Goal: Task Accomplishment & Management: Use online tool/utility

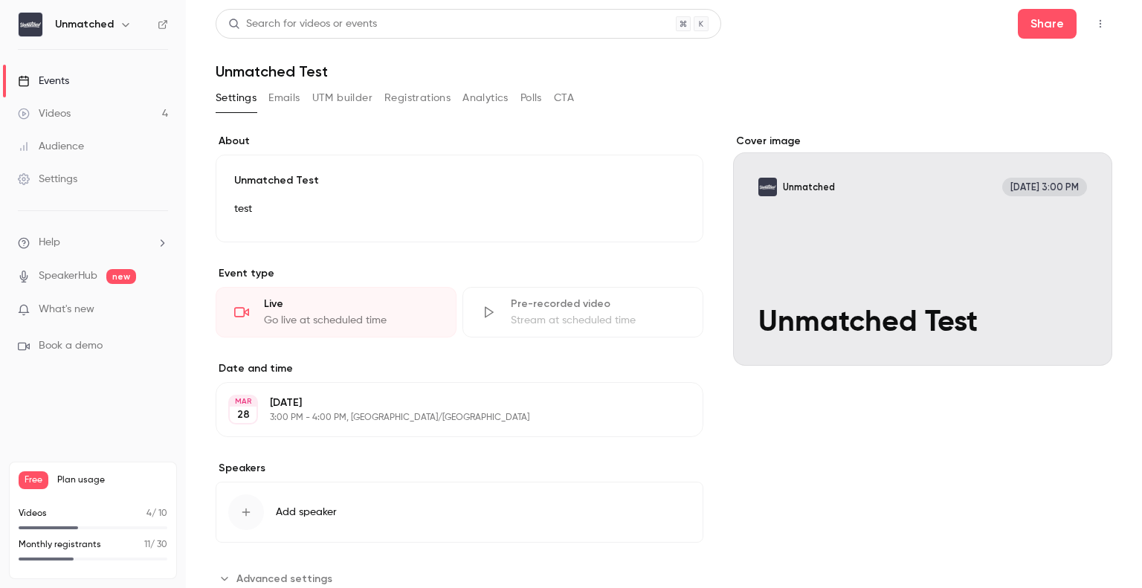
click at [109, 85] on link "Events" at bounding box center [93, 81] width 186 height 33
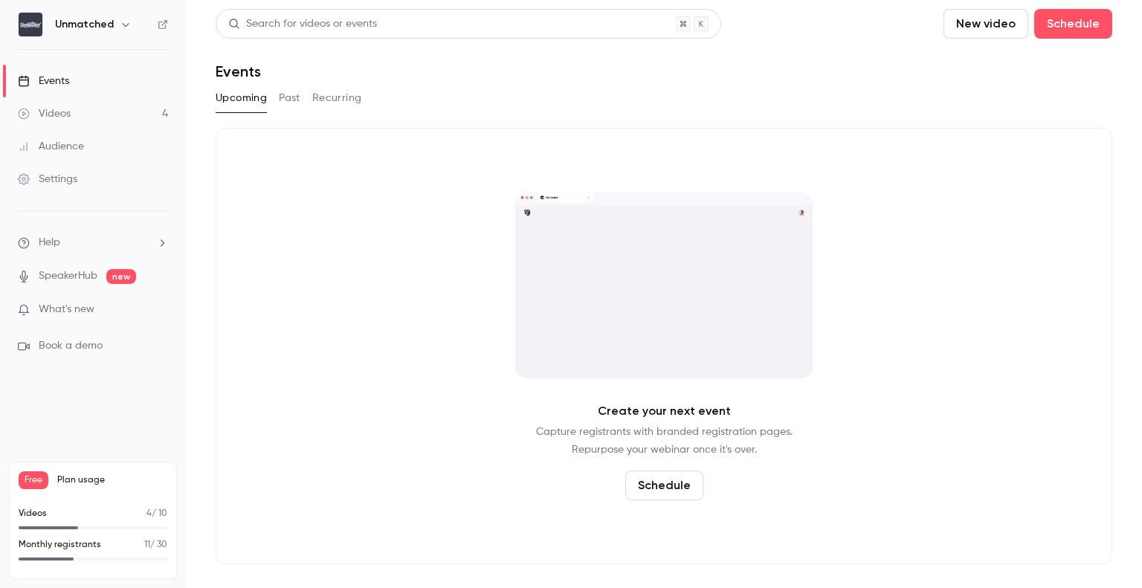
click at [294, 105] on button "Past" at bounding box center [290, 98] width 22 height 24
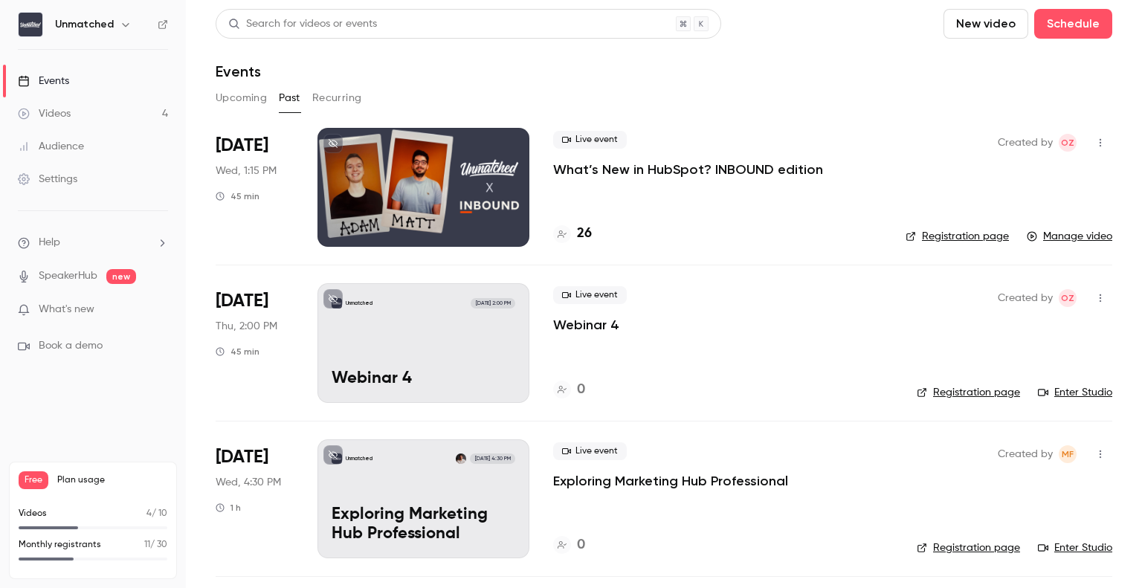
click at [1037, 142] on icon "button" at bounding box center [1100, 143] width 12 height 10
click at [999, 222] on div "Duplicate" at bounding box center [1031, 219] width 113 height 15
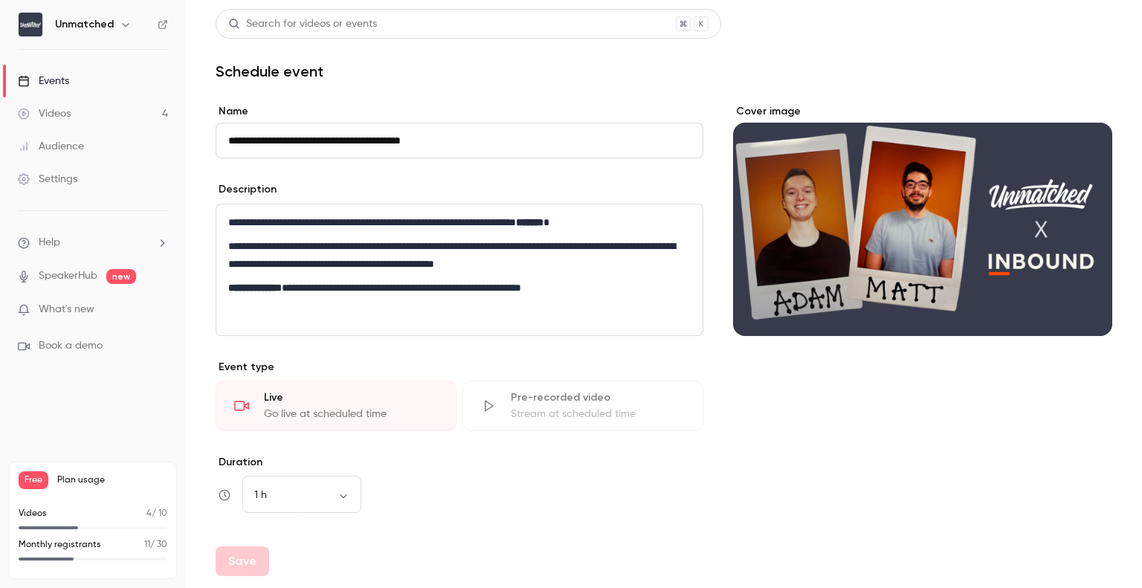
click at [111, 73] on link "Events" at bounding box center [93, 81] width 186 height 33
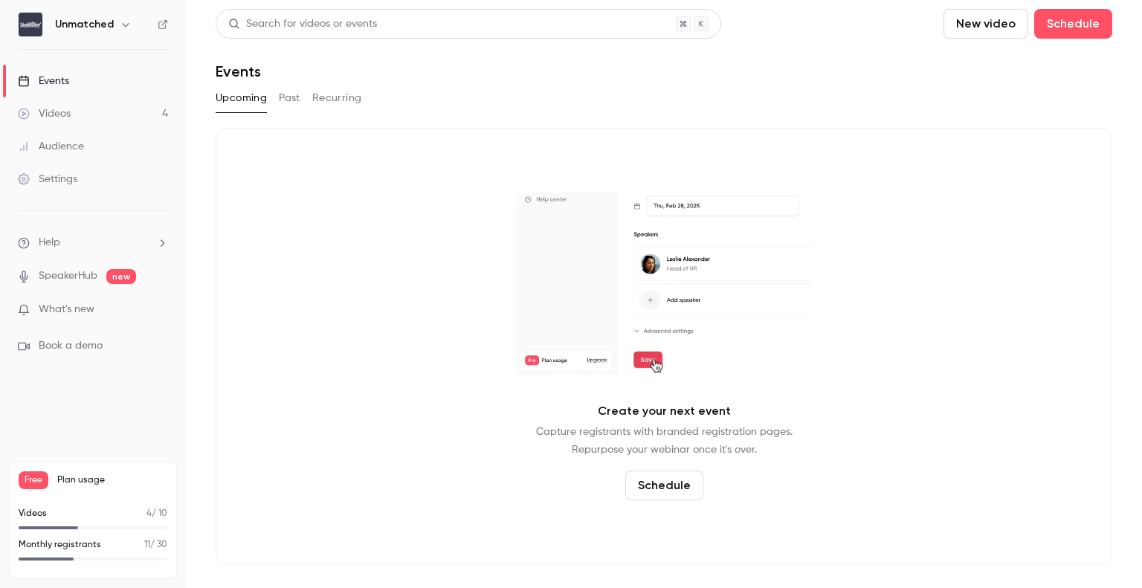
click at [290, 102] on button "Past" at bounding box center [290, 98] width 22 height 24
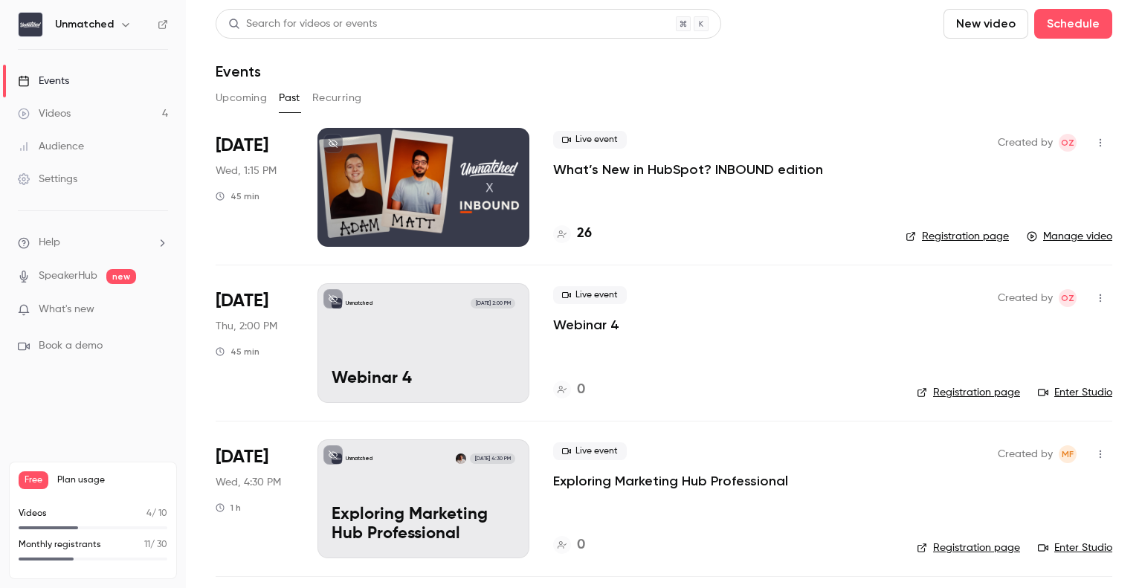
click at [289, 187] on div "[DATE] Wed, 1:15 PM 45 min" at bounding box center [255, 187] width 78 height 119
click at [433, 196] on div at bounding box center [423, 187] width 212 height 119
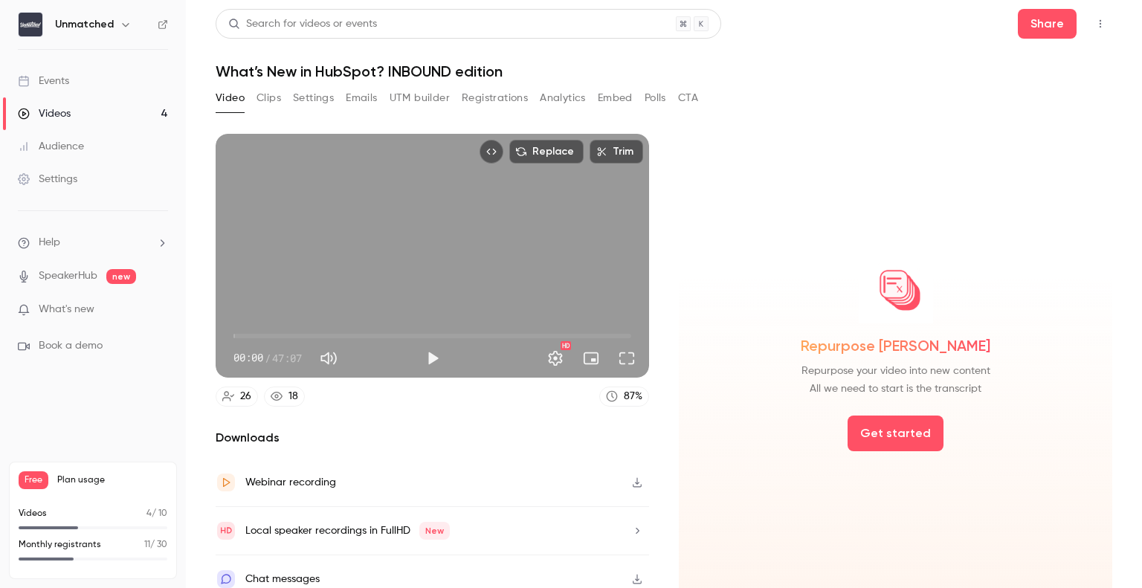
click at [366, 100] on button "Emails" at bounding box center [361, 98] width 31 height 24
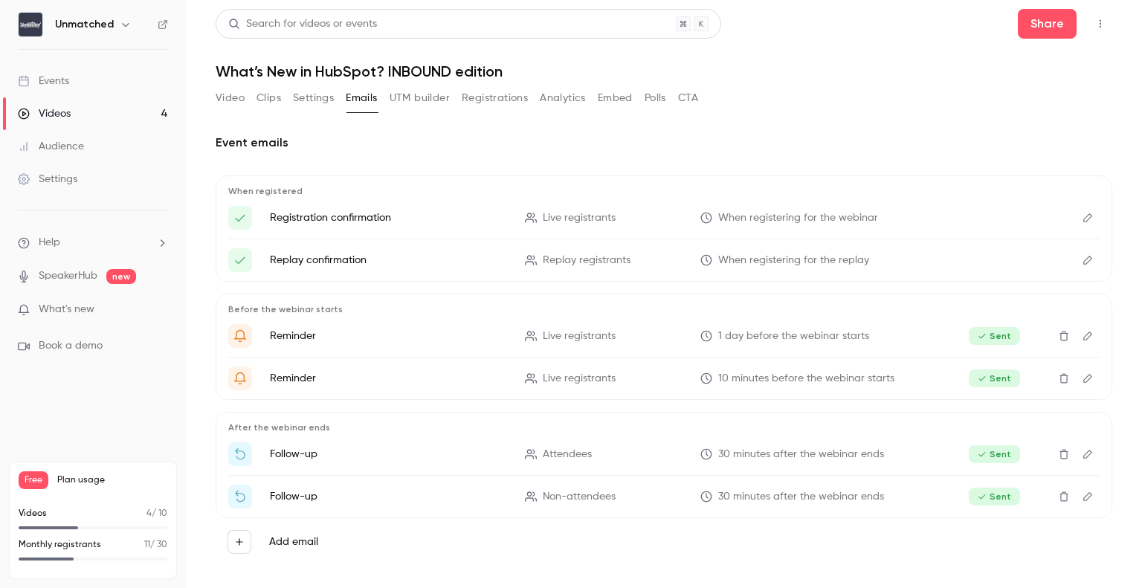
scroll to position [6, 0]
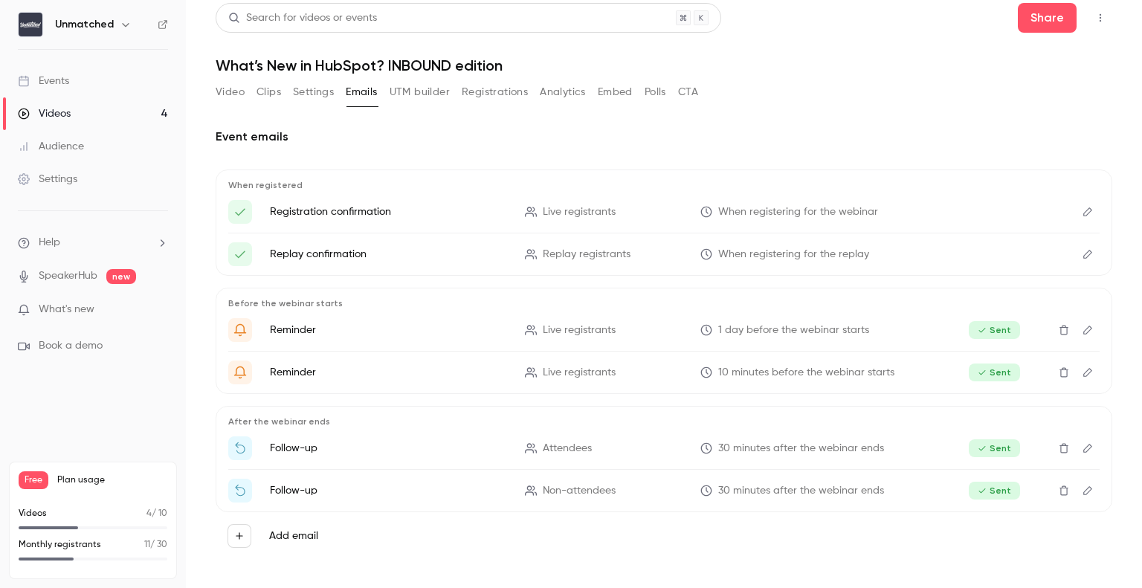
click at [1037, 213] on button "Edit" at bounding box center [1088, 212] width 24 height 24
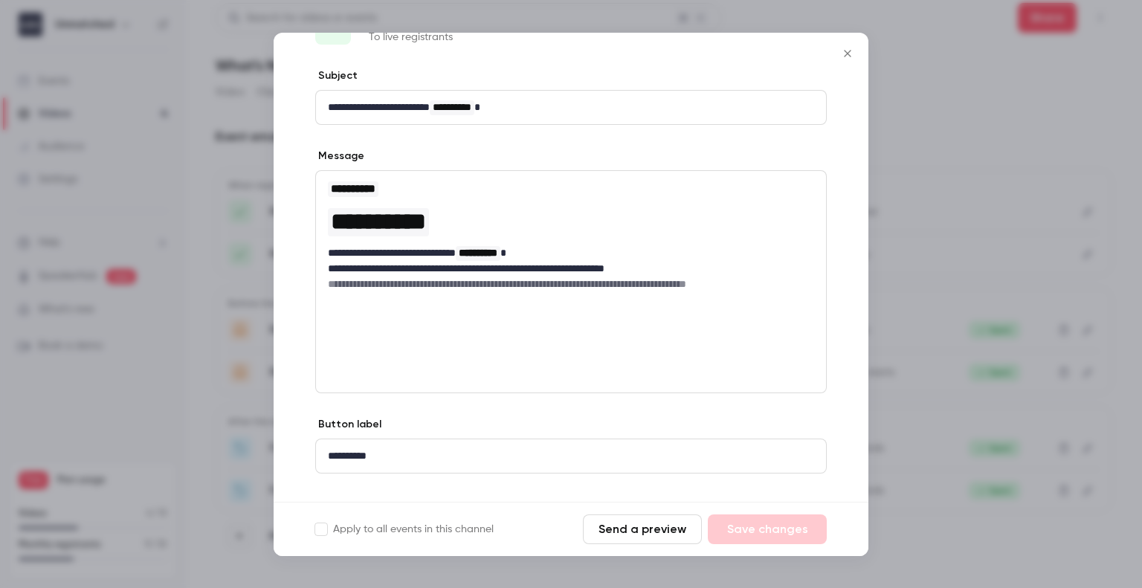
scroll to position [0, 0]
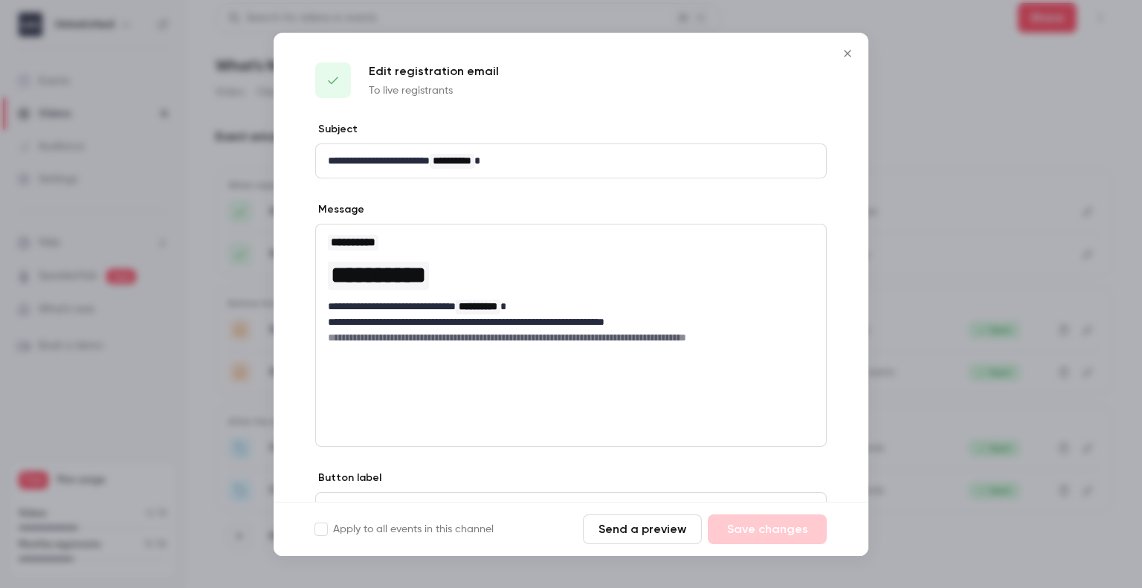
click at [642, 532] on button "Send a preview" at bounding box center [642, 529] width 119 height 30
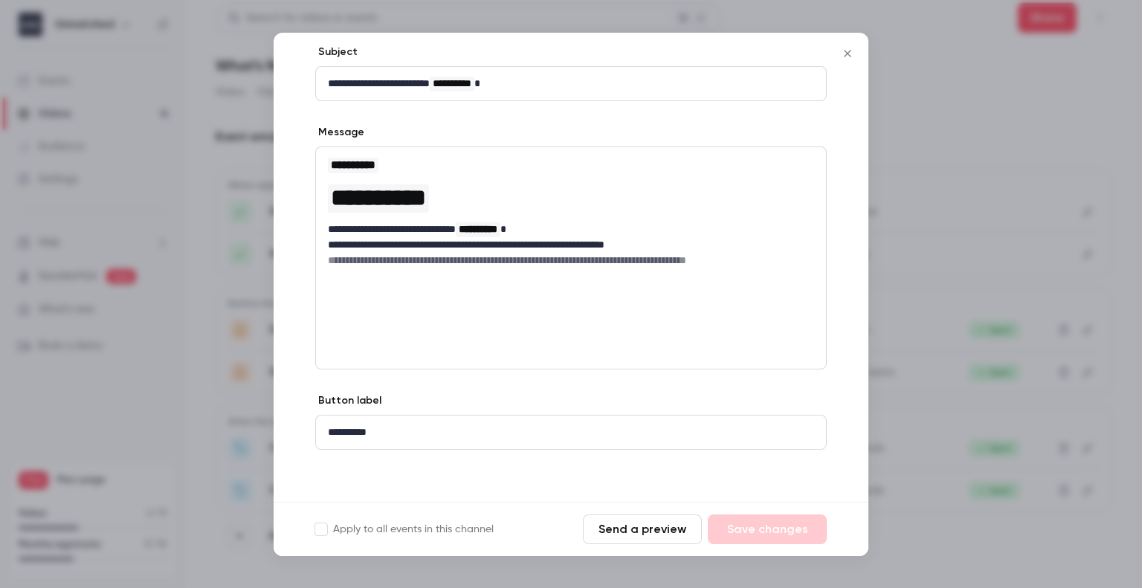
click at [962, 283] on div at bounding box center [571, 294] width 1142 height 588
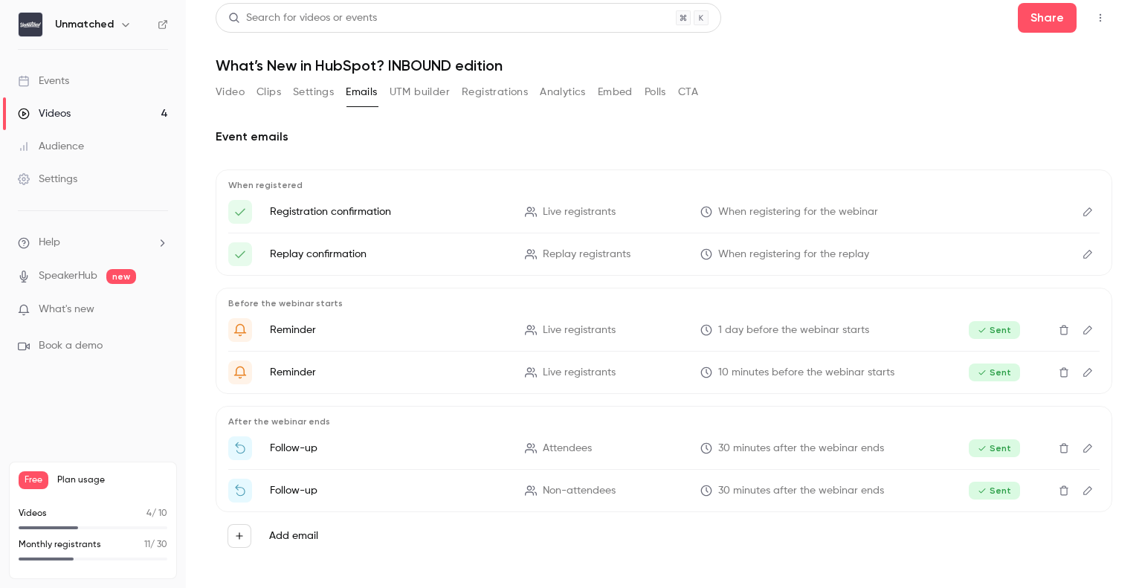
click at [1037, 252] on button "Edit" at bounding box center [1088, 254] width 24 height 24
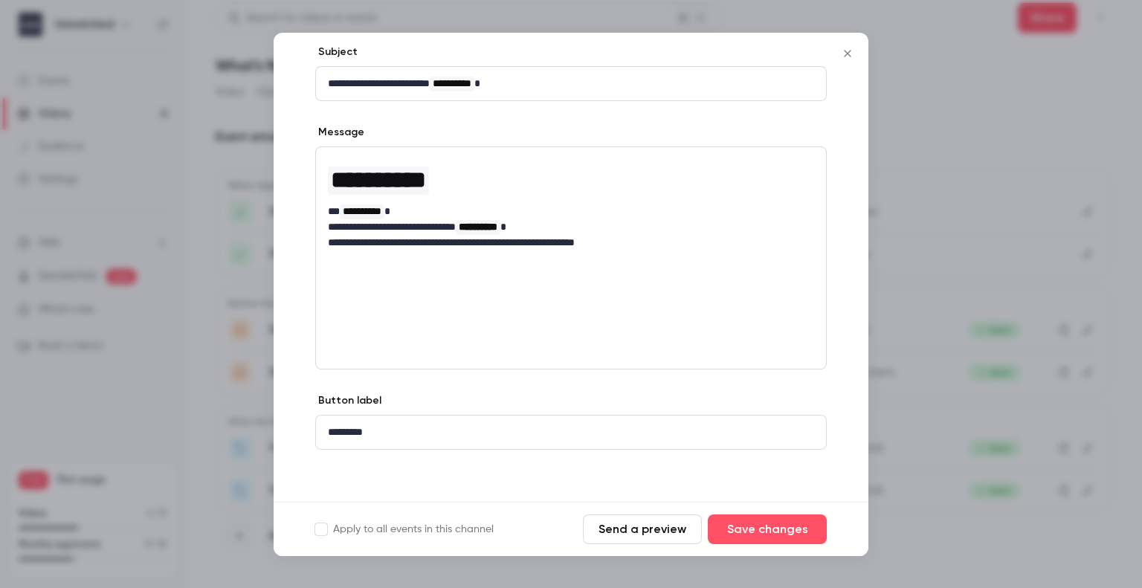
click at [626, 524] on button "Send a preview" at bounding box center [642, 529] width 119 height 30
click at [845, 60] on button "Close" at bounding box center [848, 54] width 30 height 30
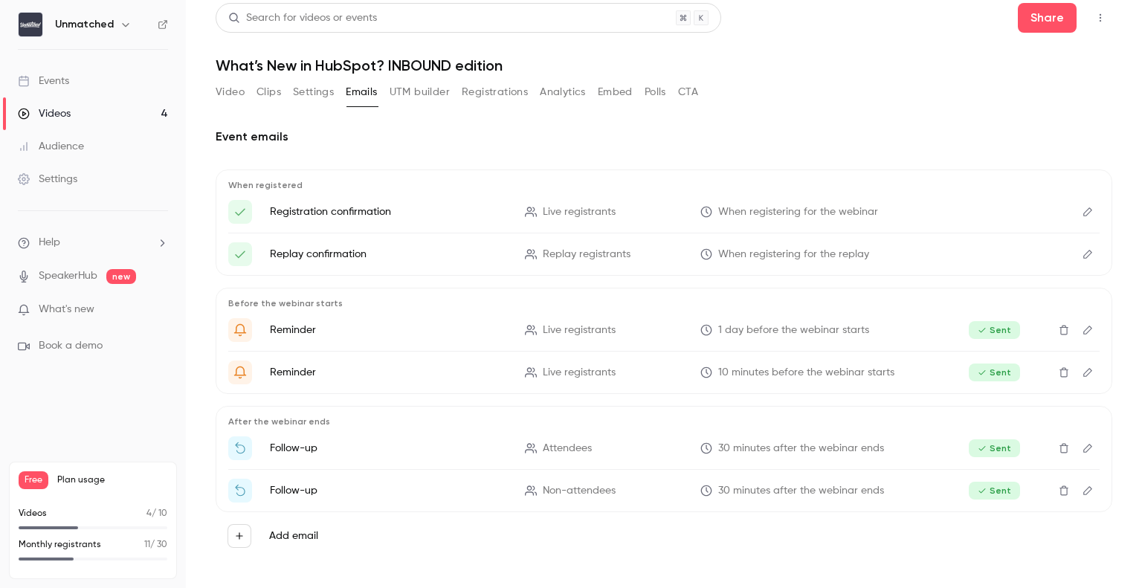
click at [1037, 336] on button "Edit" at bounding box center [1088, 330] width 24 height 24
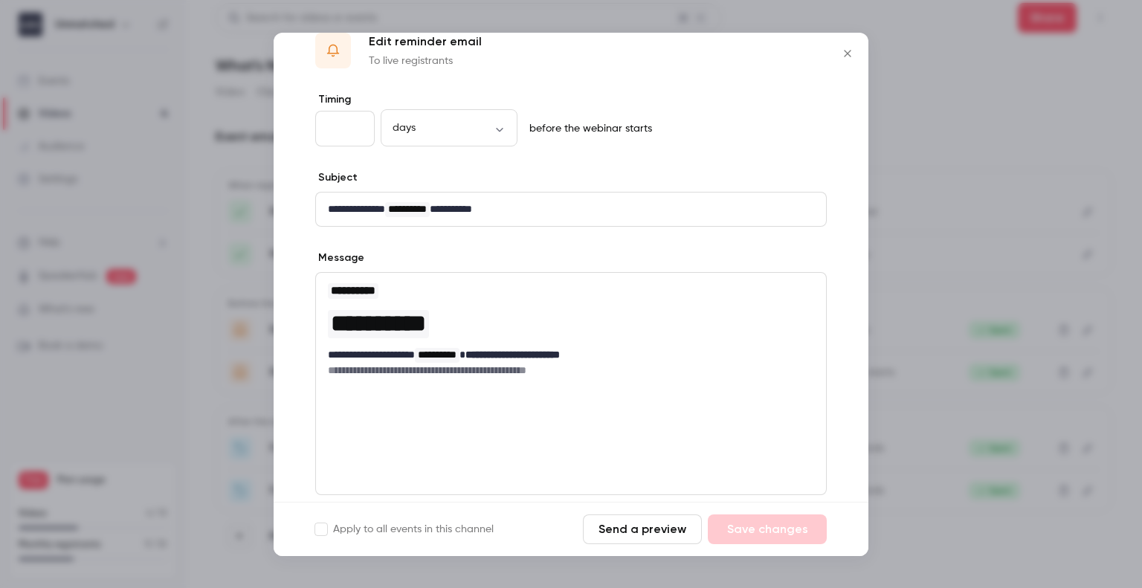
scroll to position [24, 0]
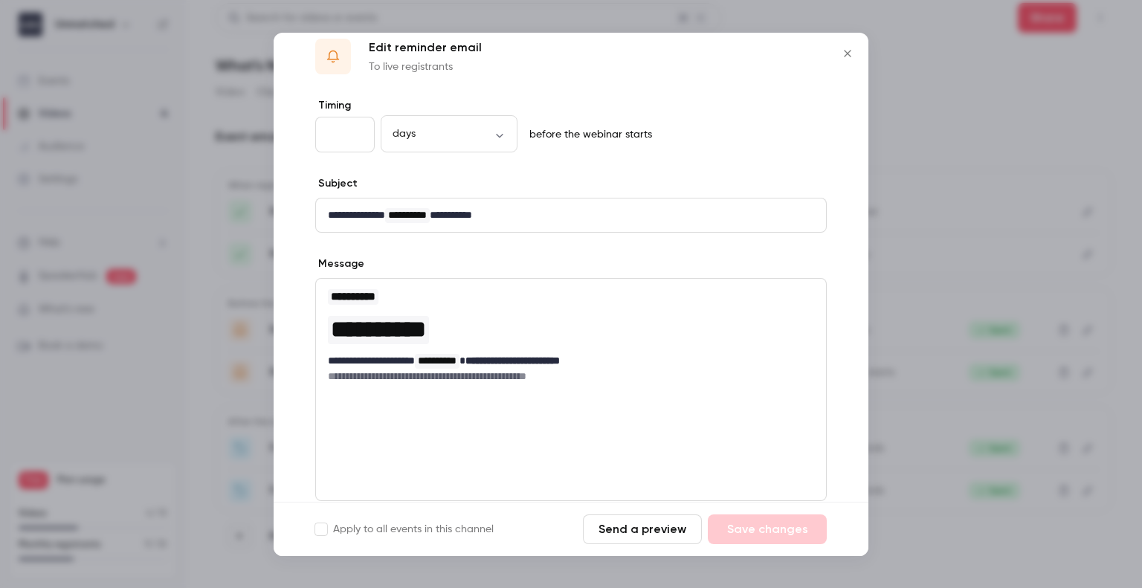
click at [619, 529] on button "Send a preview" at bounding box center [642, 529] width 119 height 30
click at [845, 57] on icon "Close" at bounding box center [848, 54] width 18 height 12
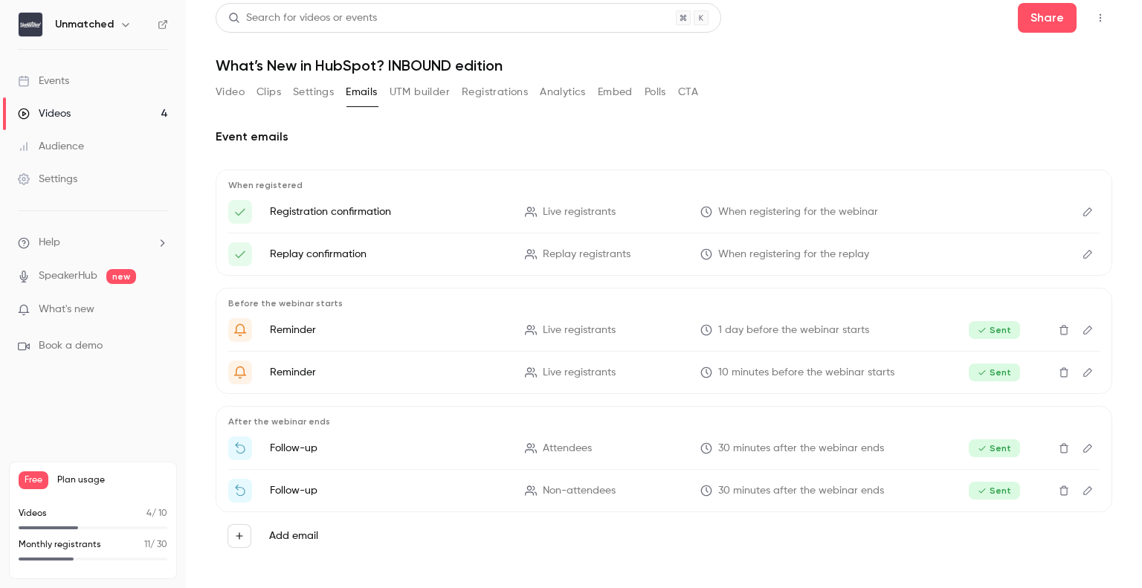
click at [1037, 374] on icon "Edit" at bounding box center [1088, 372] width 12 height 10
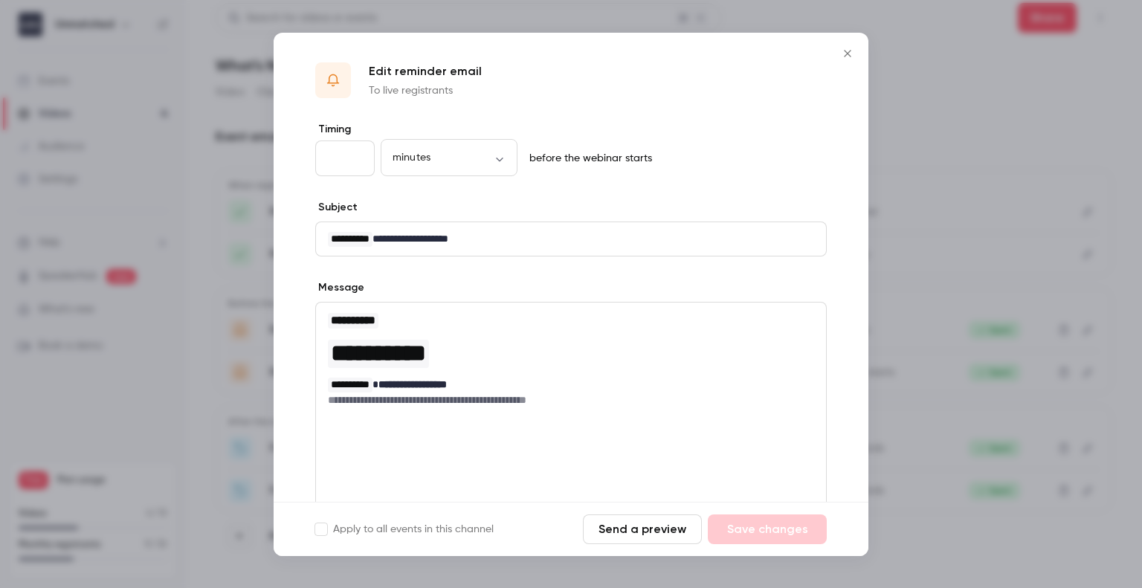
click at [840, 53] on icon "Close" at bounding box center [848, 54] width 18 height 12
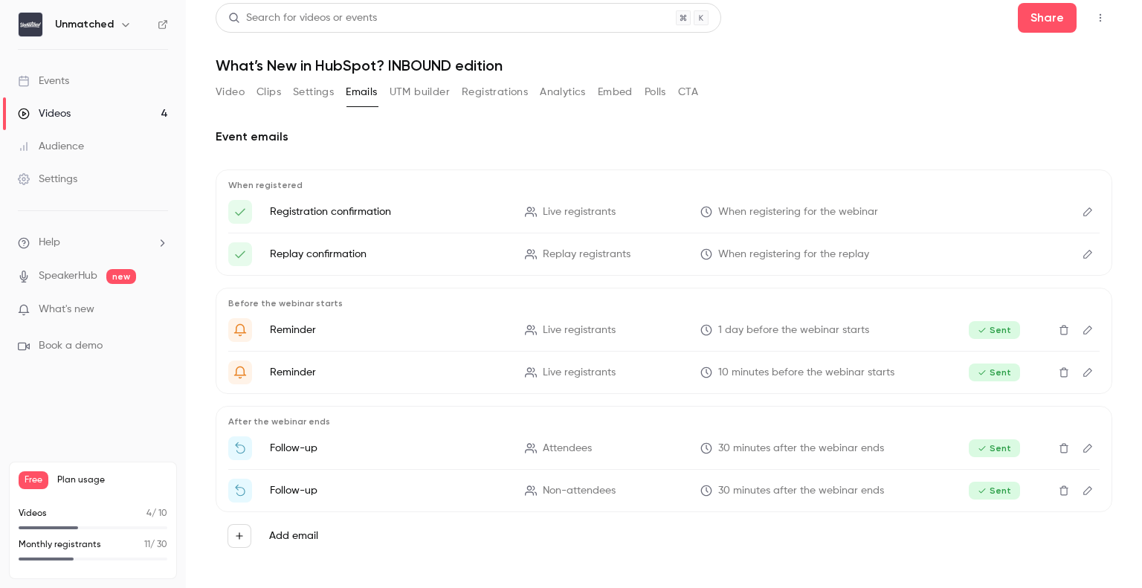
click at [104, 85] on link "Events" at bounding box center [93, 81] width 186 height 33
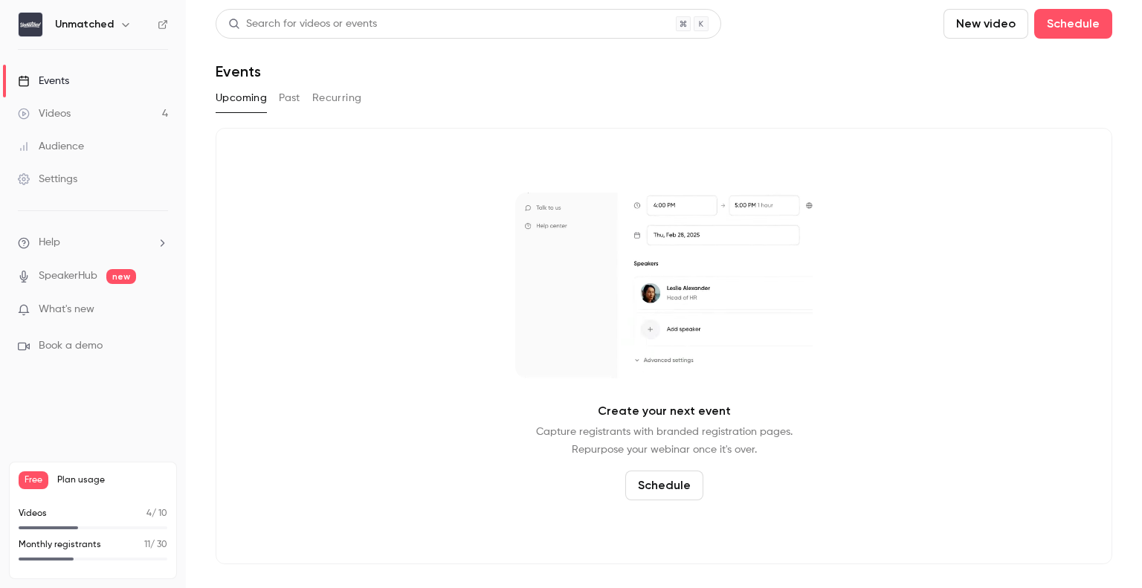
click at [296, 106] on button "Past" at bounding box center [290, 98] width 22 height 24
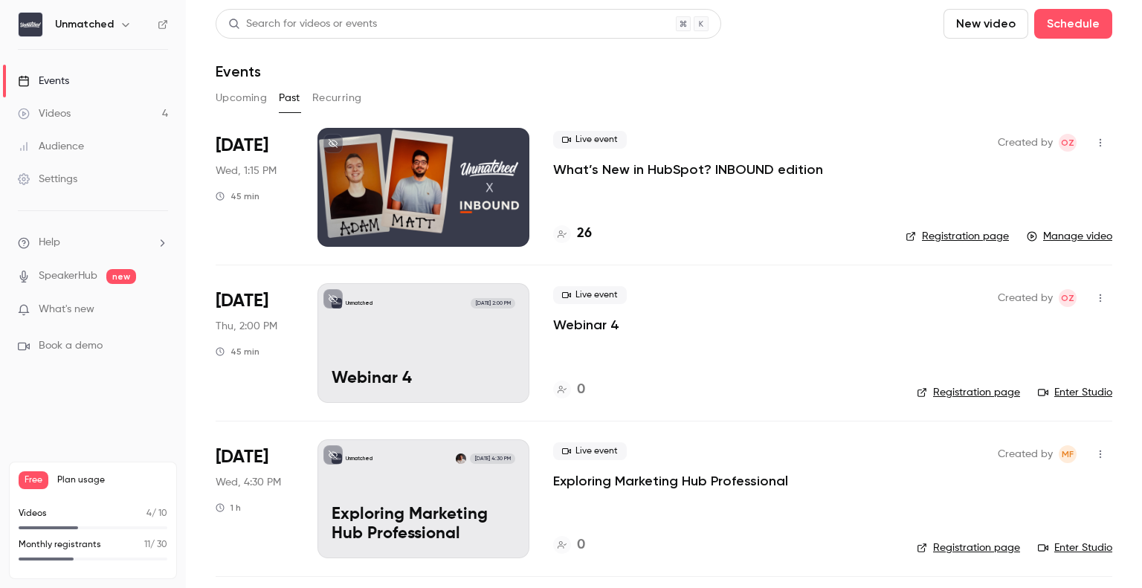
click at [59, 118] on div "Videos" at bounding box center [44, 113] width 53 height 15
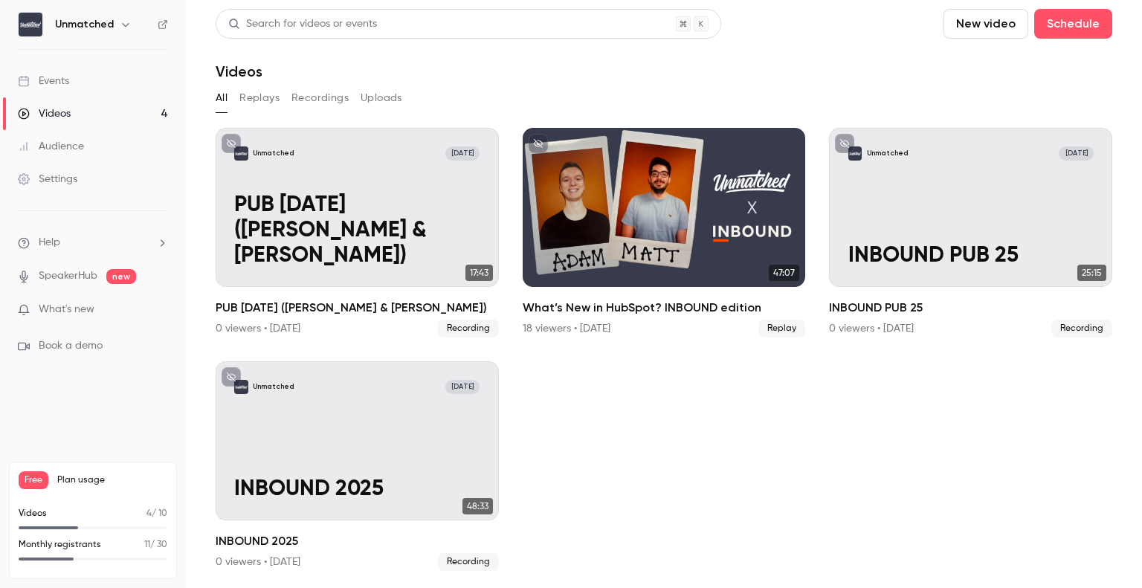
click at [65, 72] on link "Events" at bounding box center [93, 81] width 186 height 33
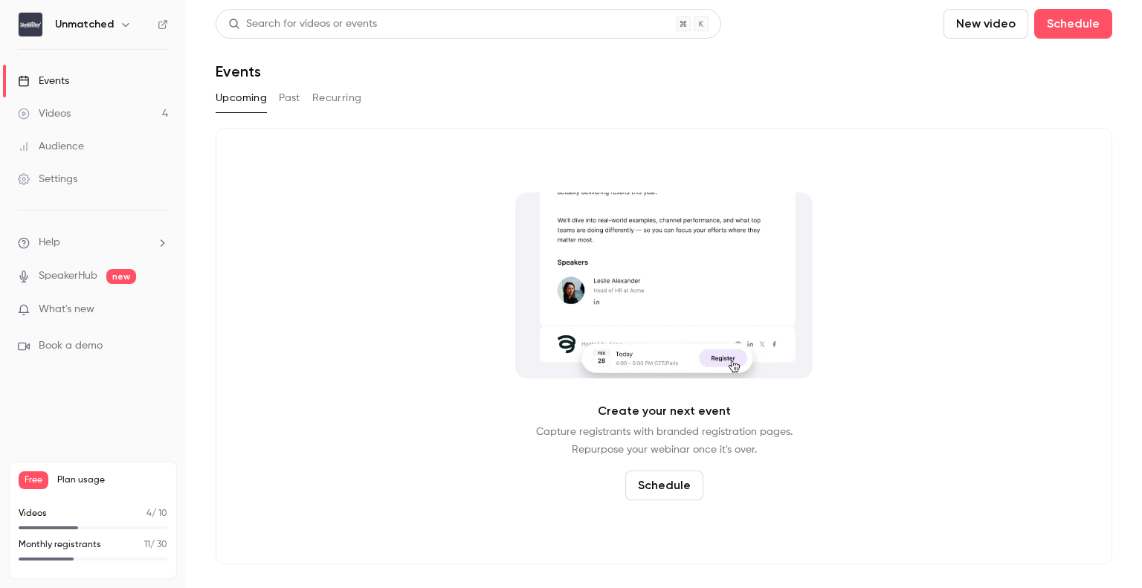
click at [298, 105] on button "Past" at bounding box center [290, 98] width 22 height 24
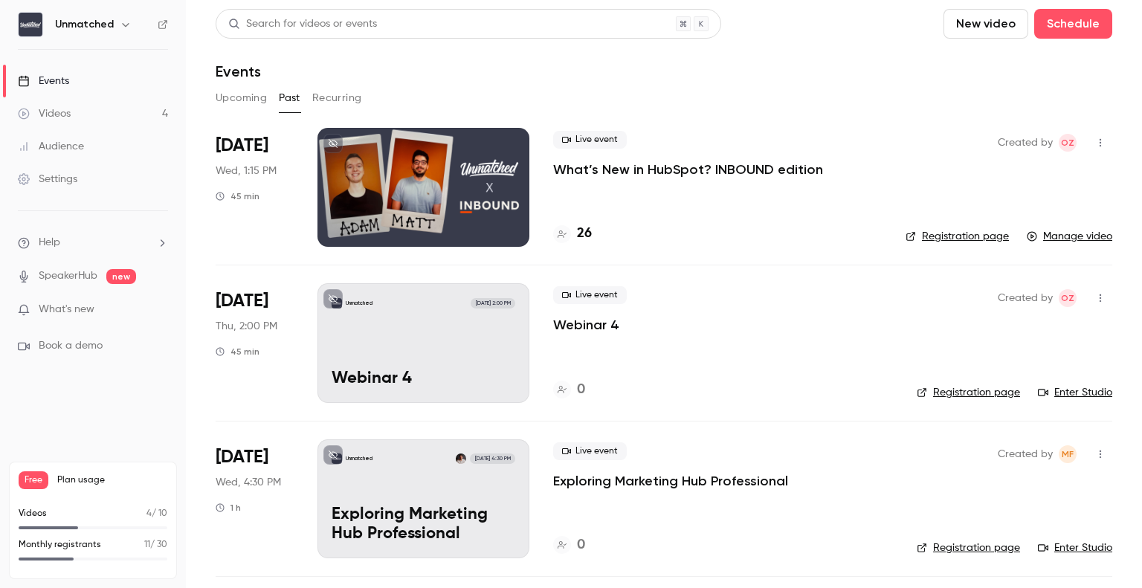
click at [1037, 138] on icon "button" at bounding box center [1100, 143] width 12 height 10
click at [901, 176] on div at bounding box center [571, 294] width 1142 height 588
click at [524, 178] on div at bounding box center [423, 187] width 212 height 119
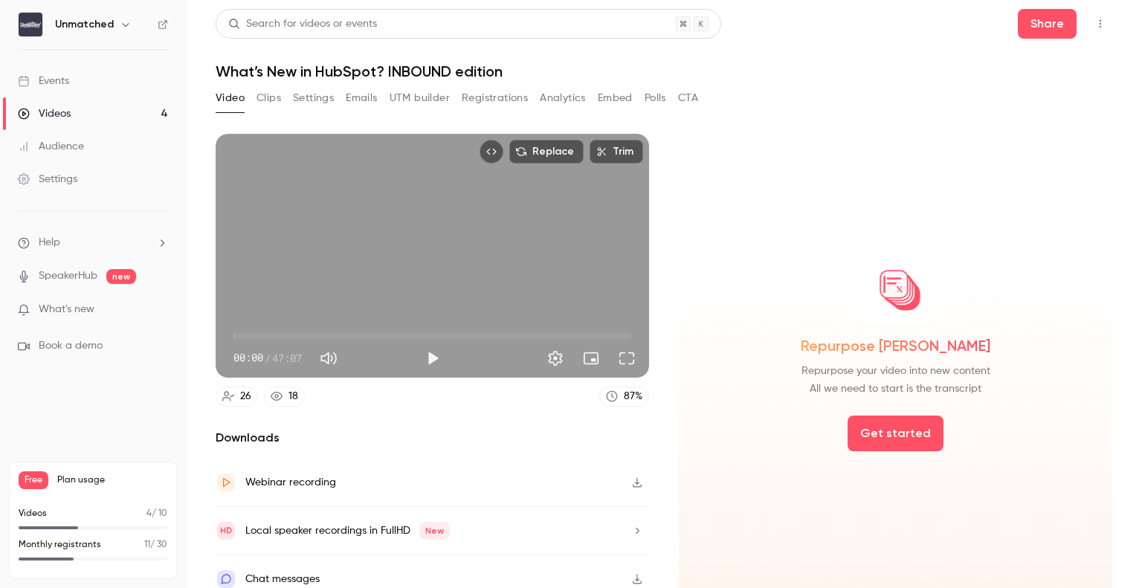
click at [356, 98] on button "Emails" at bounding box center [361, 98] width 31 height 24
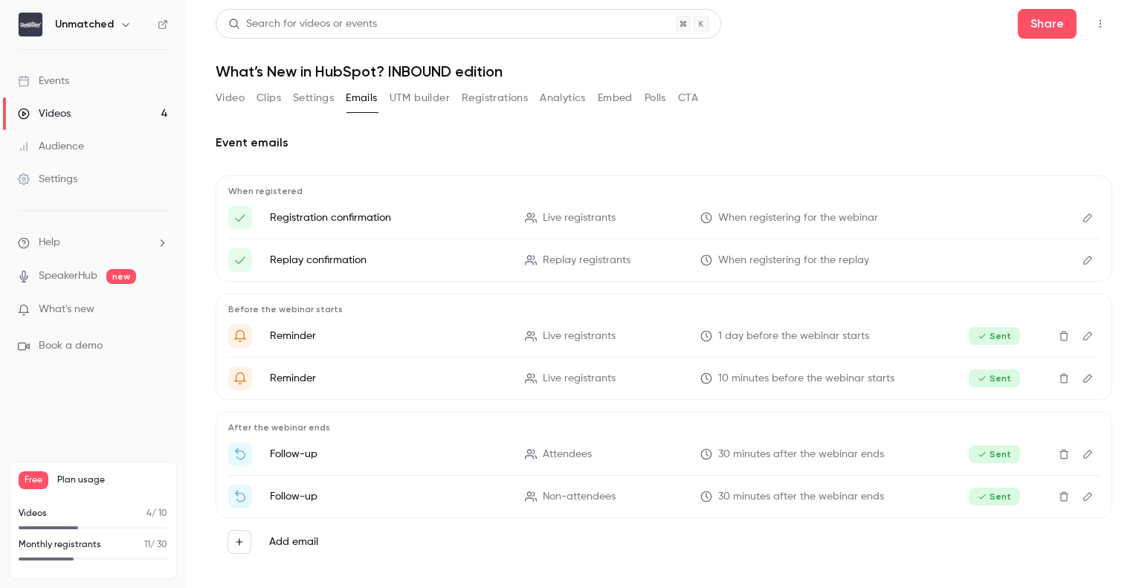
click at [1037, 374] on icon "Edit" at bounding box center [1087, 378] width 9 height 9
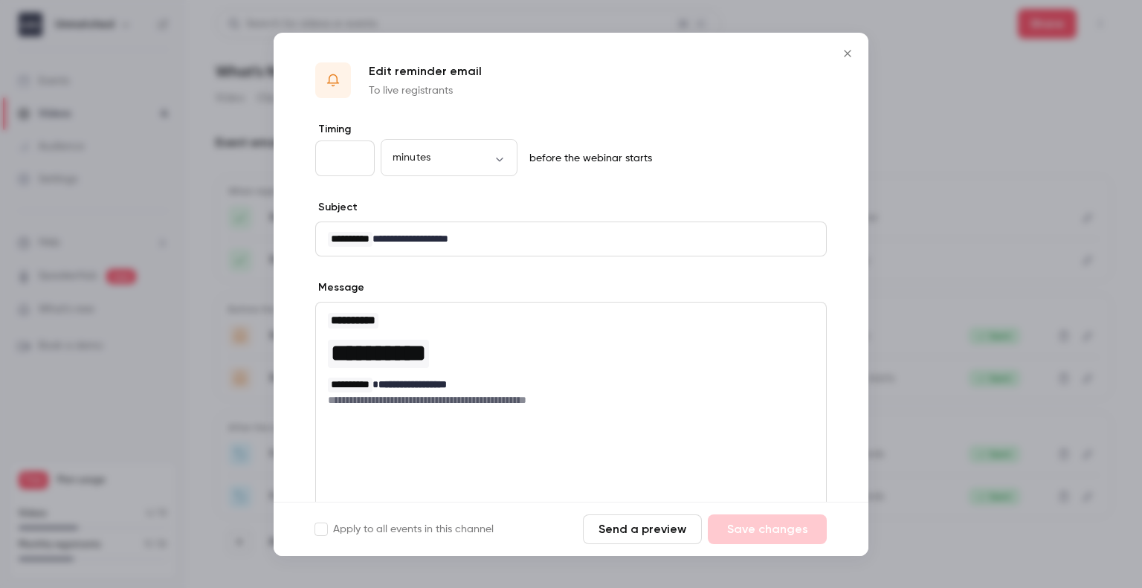
click at [620, 523] on button "Send a preview" at bounding box center [642, 529] width 119 height 30
click at [912, 98] on div at bounding box center [571, 294] width 1142 height 588
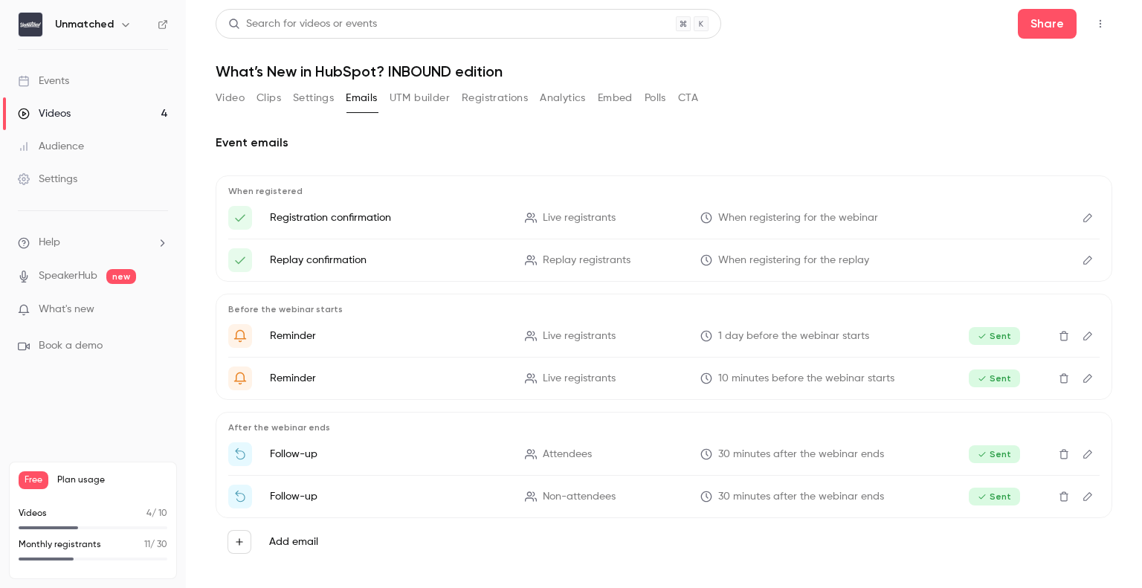
scroll to position [6, 0]
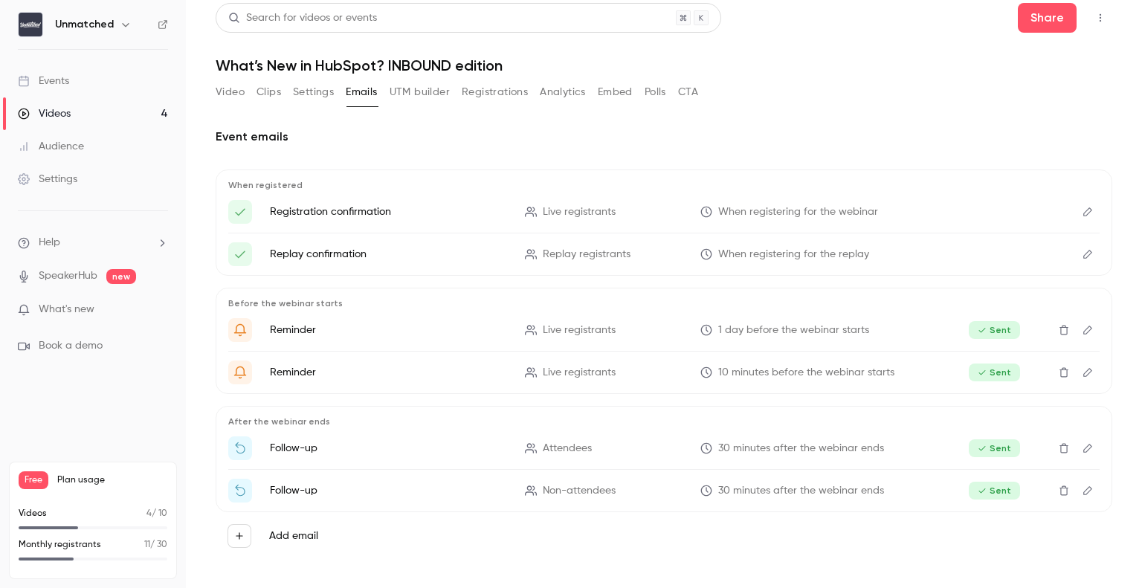
click at [1037, 451] on icon "Edit" at bounding box center [1088, 448] width 12 height 10
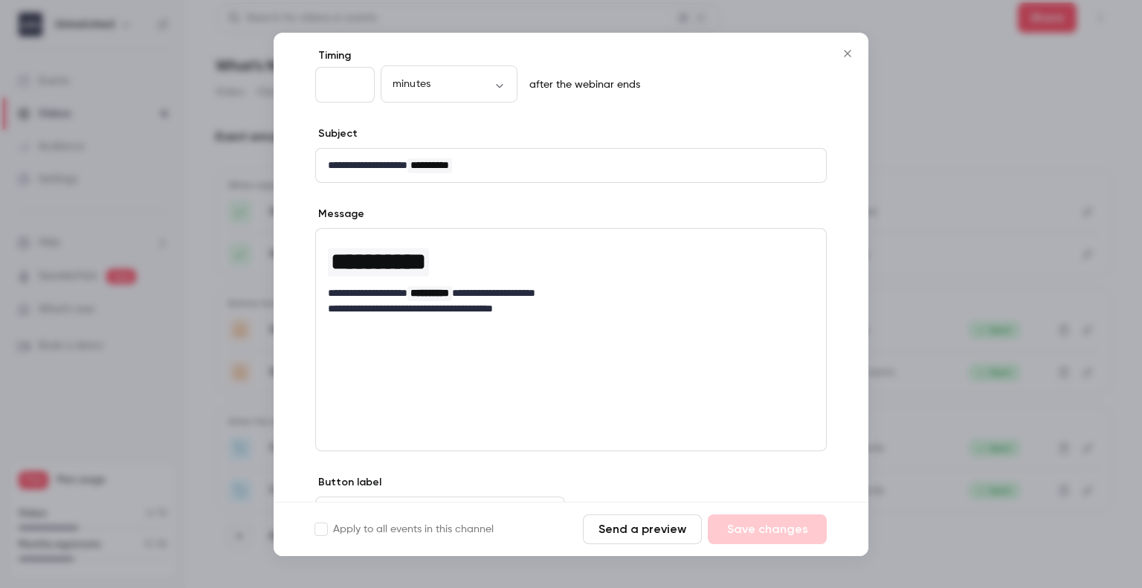
scroll to position [74, 0]
click at [625, 529] on button "Send a preview" at bounding box center [642, 529] width 119 height 30
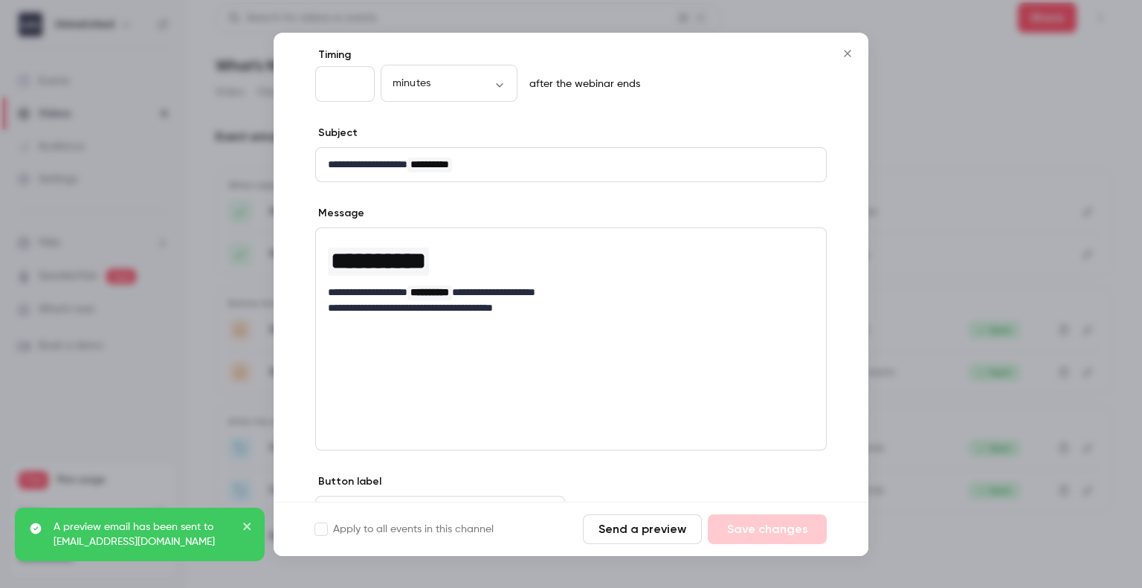
click at [911, 109] on div at bounding box center [571, 294] width 1142 height 588
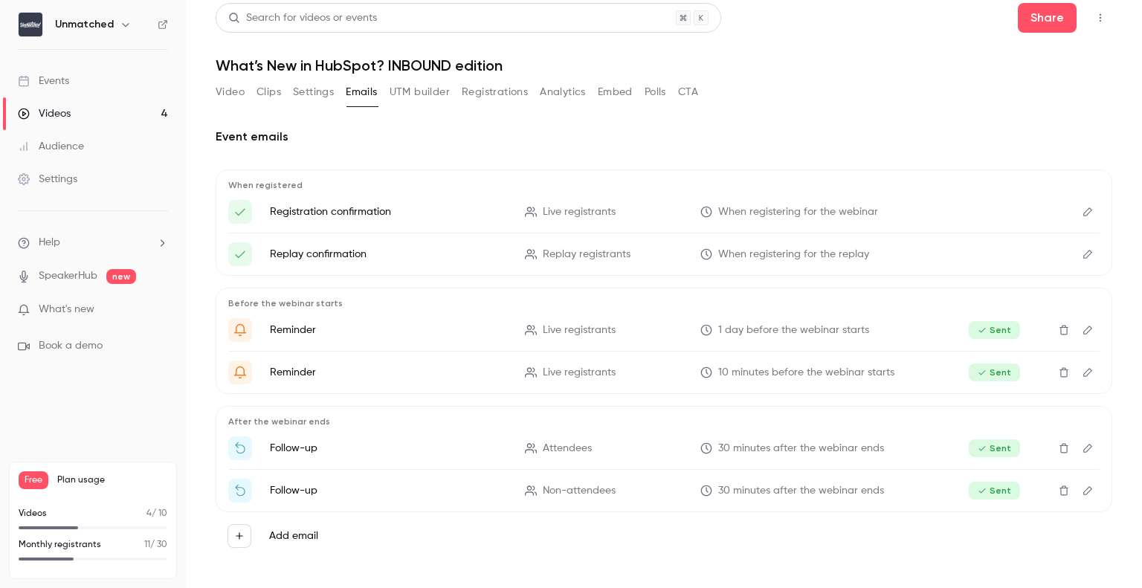
click at [1037, 481] on button "Edit" at bounding box center [1088, 491] width 24 height 24
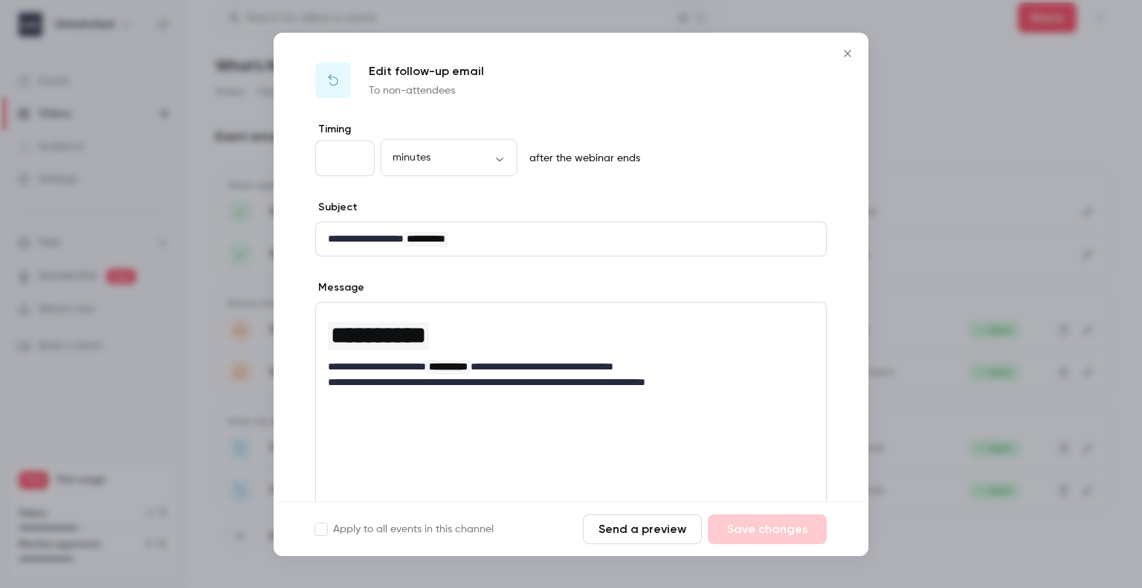
click at [641, 534] on button "Send a preview" at bounding box center [642, 529] width 119 height 30
click at [622, 534] on button "Send a preview" at bounding box center [642, 529] width 119 height 30
click at [847, 54] on icon "Close" at bounding box center [847, 53] width 7 height 7
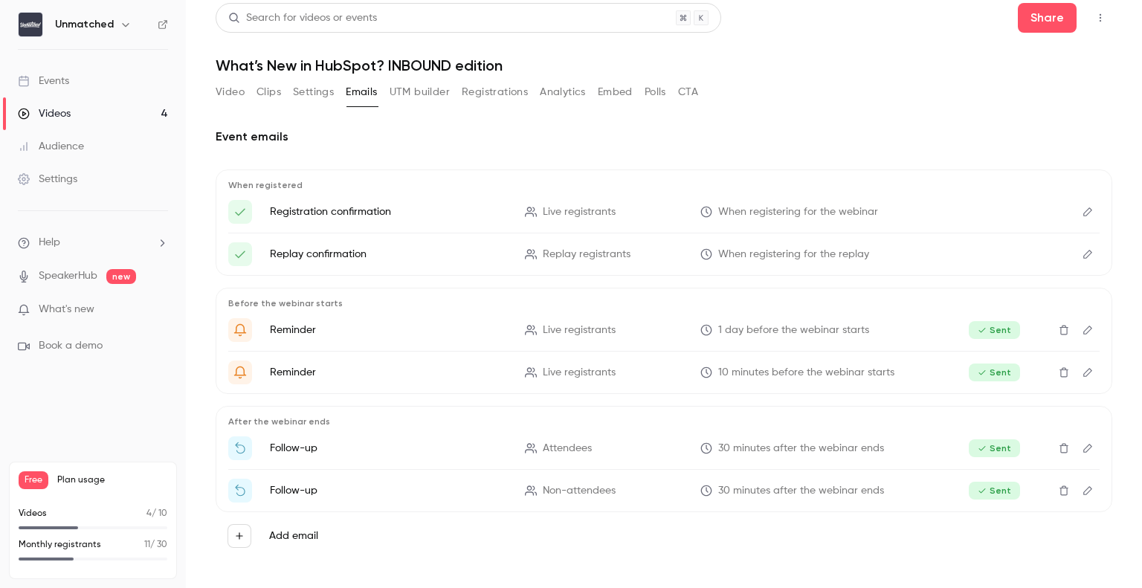
click at [288, 534] on label "Add email" at bounding box center [293, 536] width 49 height 15
click at [251, 534] on button "Add email" at bounding box center [240, 536] width 24 height 24
click at [250, 534] on div at bounding box center [571, 294] width 1142 height 588
click at [416, 93] on button "UTM builder" at bounding box center [420, 92] width 60 height 24
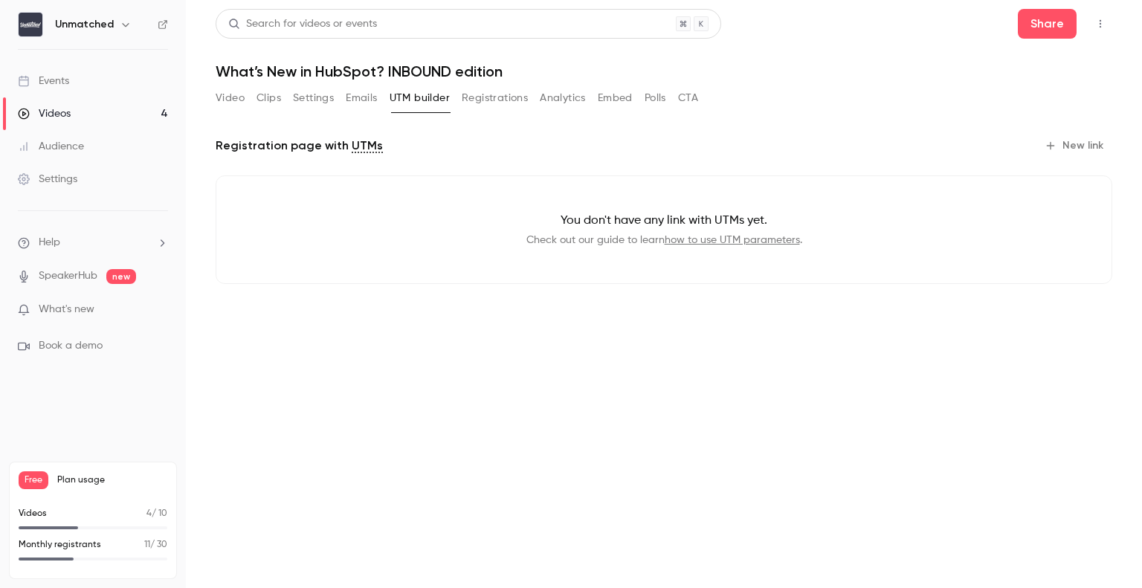
click at [484, 98] on button "Registrations" at bounding box center [495, 98] width 66 height 24
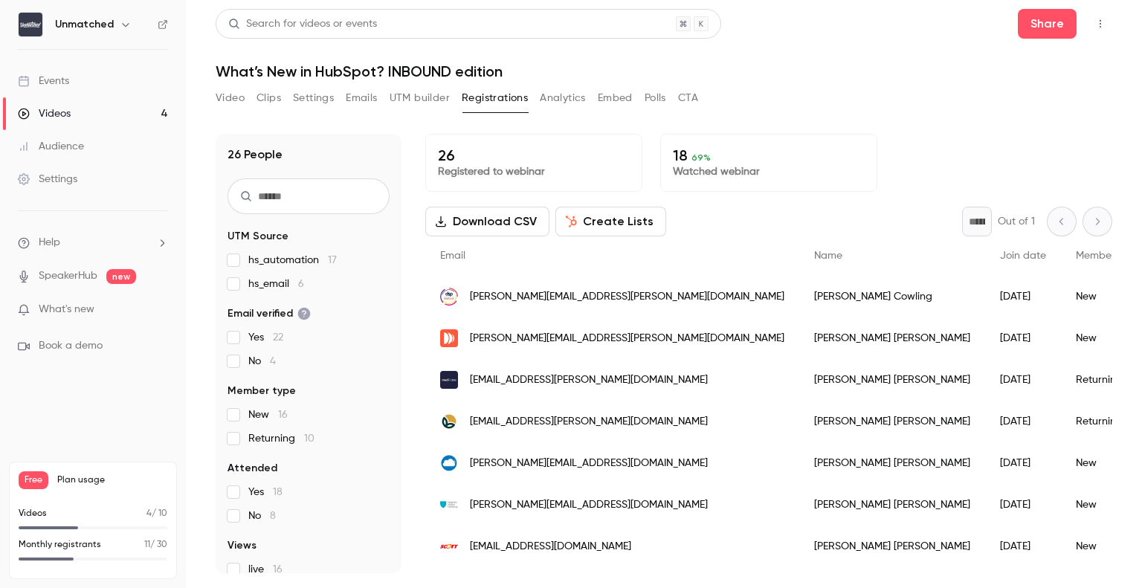
click at [559, 105] on button "Analytics" at bounding box center [563, 98] width 46 height 24
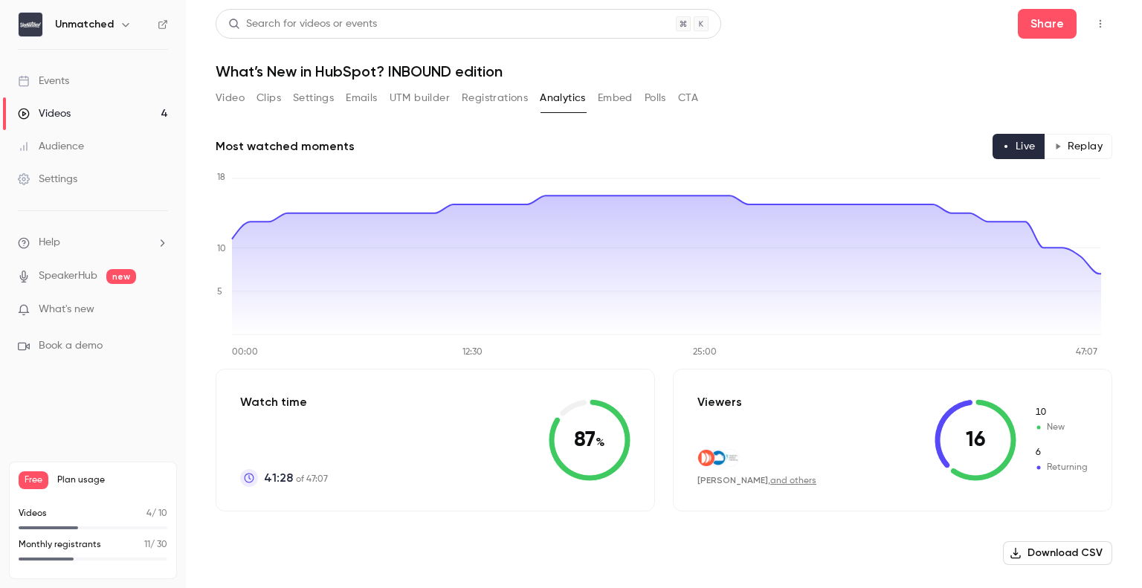
drag, startPoint x: 613, startPoint y: 112, endPoint x: 618, endPoint y: 105, distance: 8.5
click at [618, 105] on div "Video Clips Settings Emails UTM builder Registrations Analytics Embed Polls CTA" at bounding box center [457, 101] width 483 height 30
click at [618, 105] on button "Embed" at bounding box center [615, 98] width 35 height 24
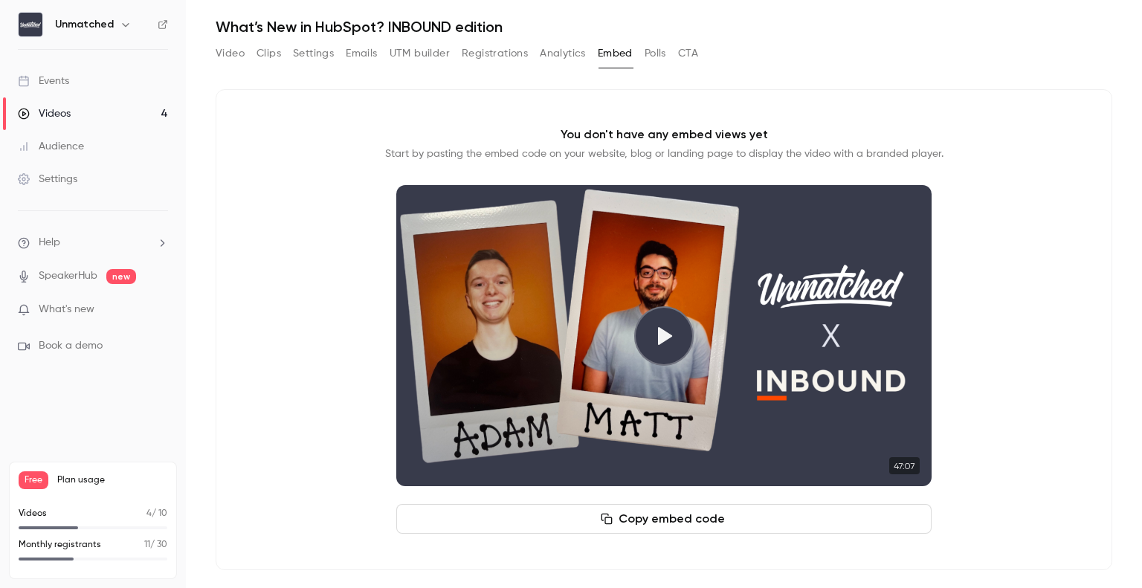
scroll to position [50, 0]
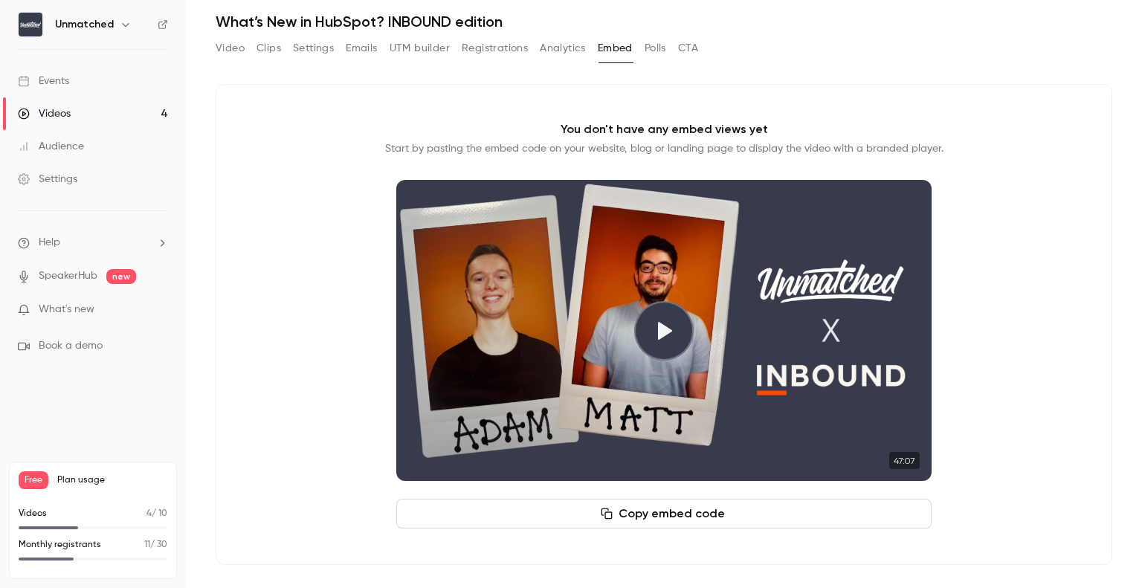
click at [690, 53] on button "CTA" at bounding box center [688, 48] width 20 height 24
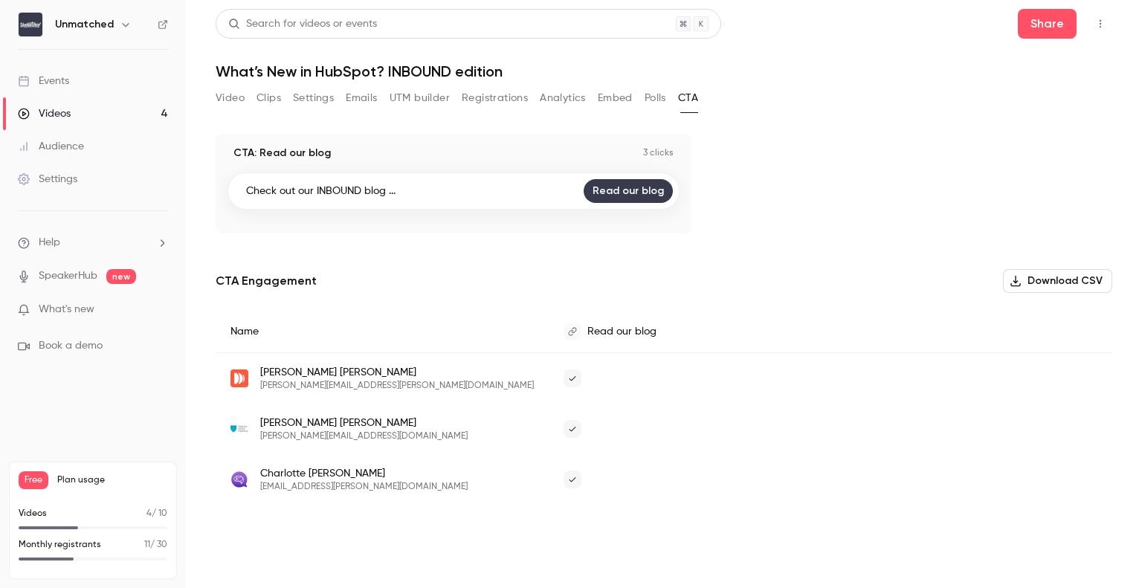
click at [651, 104] on button "Polls" at bounding box center [656, 98] width 22 height 24
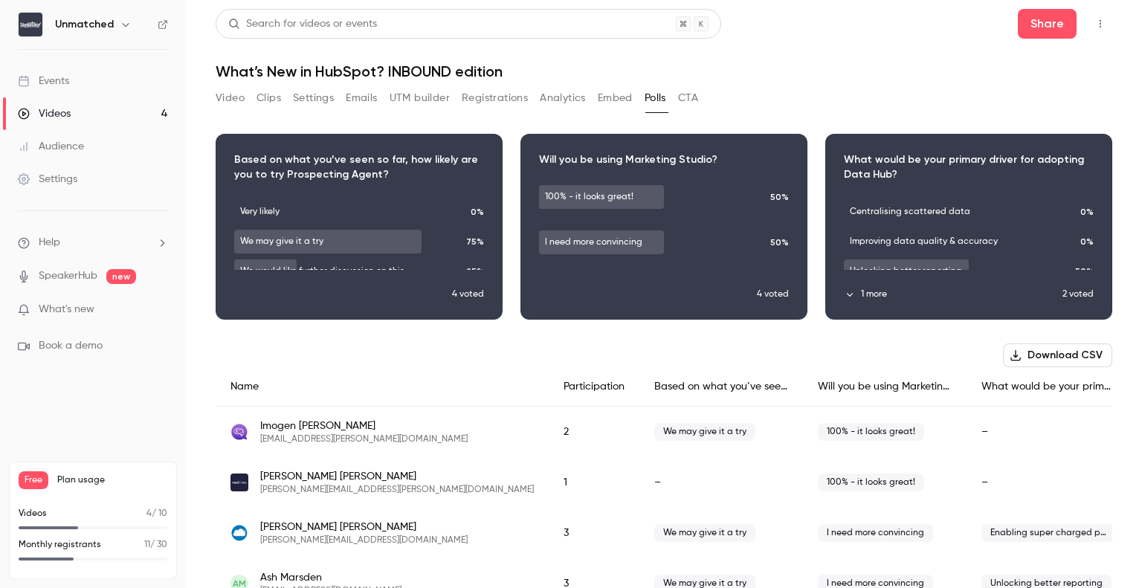
click at [687, 103] on button "CTA" at bounding box center [688, 98] width 20 height 24
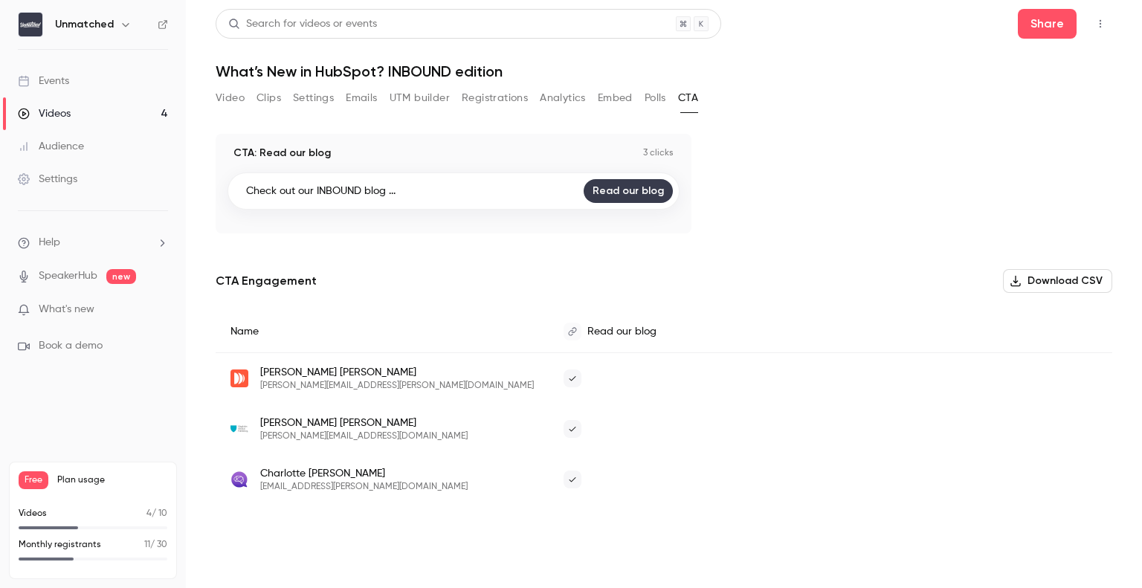
click at [666, 103] on button "Polls" at bounding box center [656, 98] width 22 height 24
